Goal: Answer question/provide support

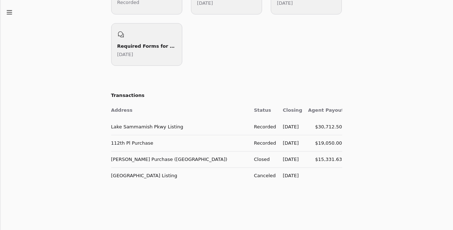
scroll to position [232, 0]
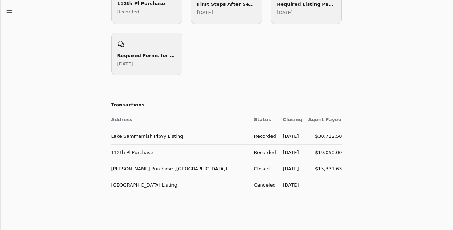
click at [143, 136] on td "Lake Sammamish Pkwy Listing" at bounding box center [179, 136] width 137 height 16
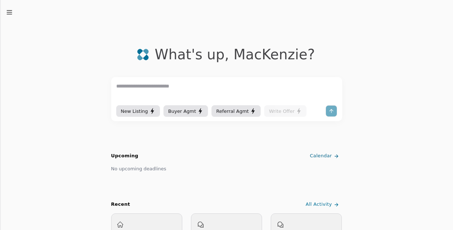
scroll to position [84, 0]
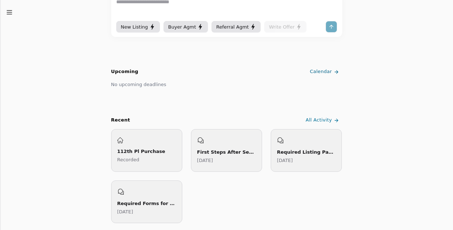
click at [165, 163] on div "112th Pl Purchase Recorded" at bounding box center [146, 150] width 71 height 43
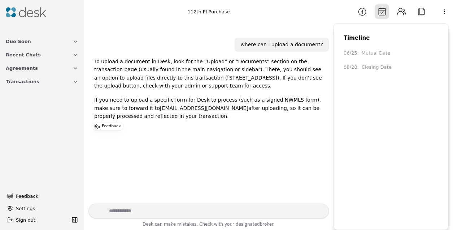
click at [418, 14] on button "Attach" at bounding box center [421, 11] width 14 height 14
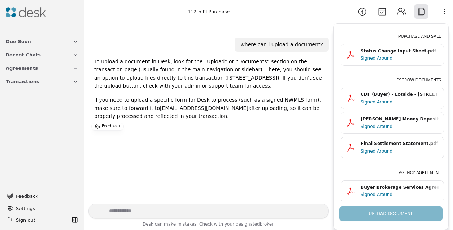
click at [44, 81] on button "Transactions" at bounding box center [41, 81] width 81 height 13
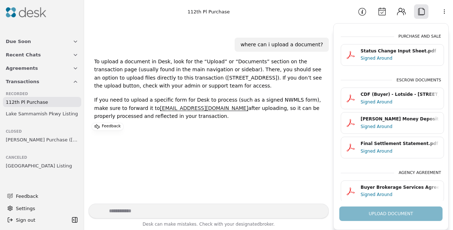
click at [57, 103] on link "112th Pl Purchase" at bounding box center [42, 102] width 78 height 10
